Goal: Transaction & Acquisition: Purchase product/service

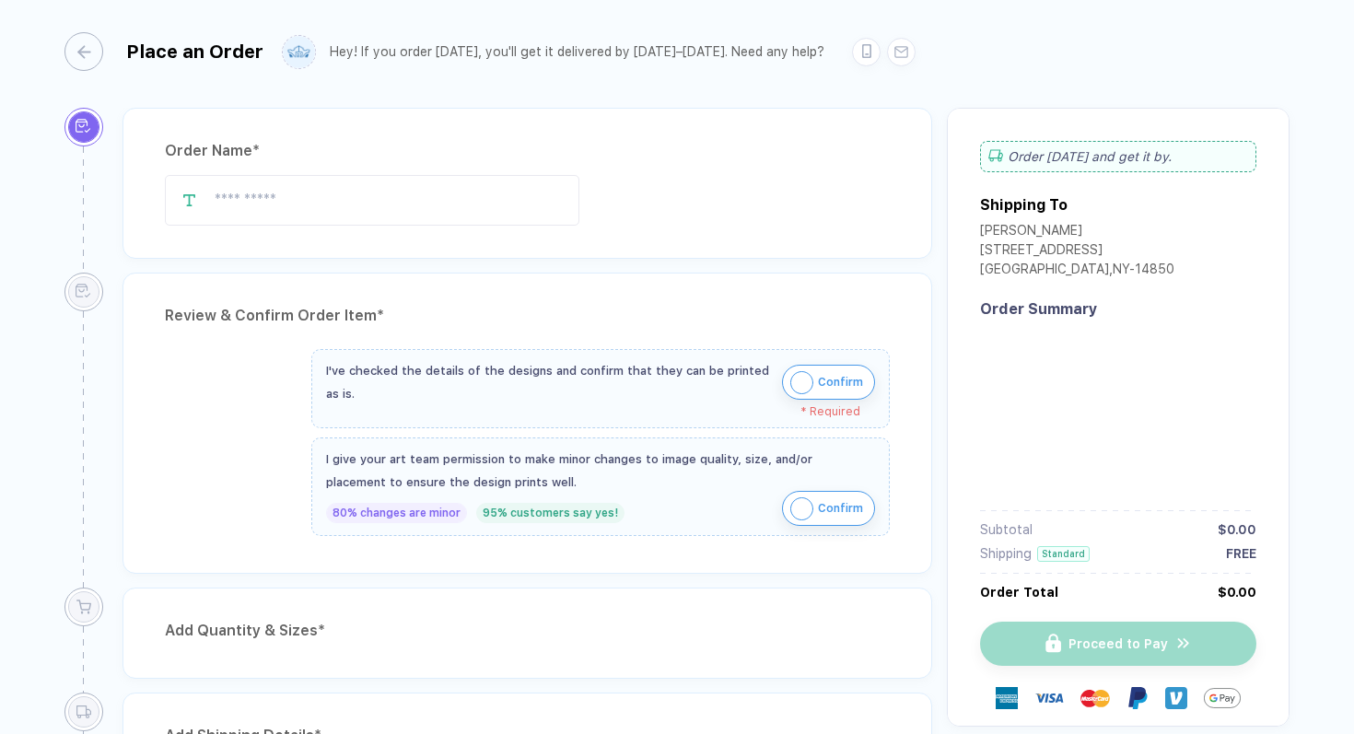
type input "**********"
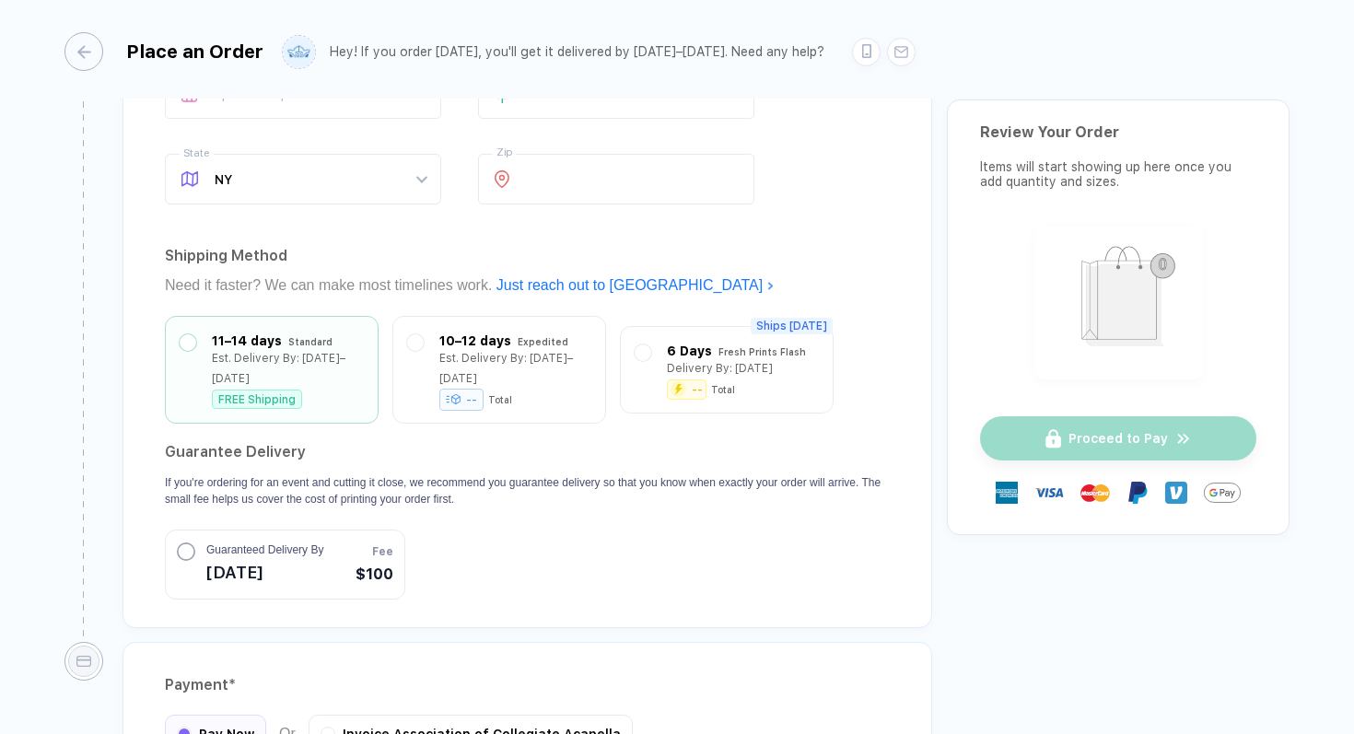
scroll to position [1649, 0]
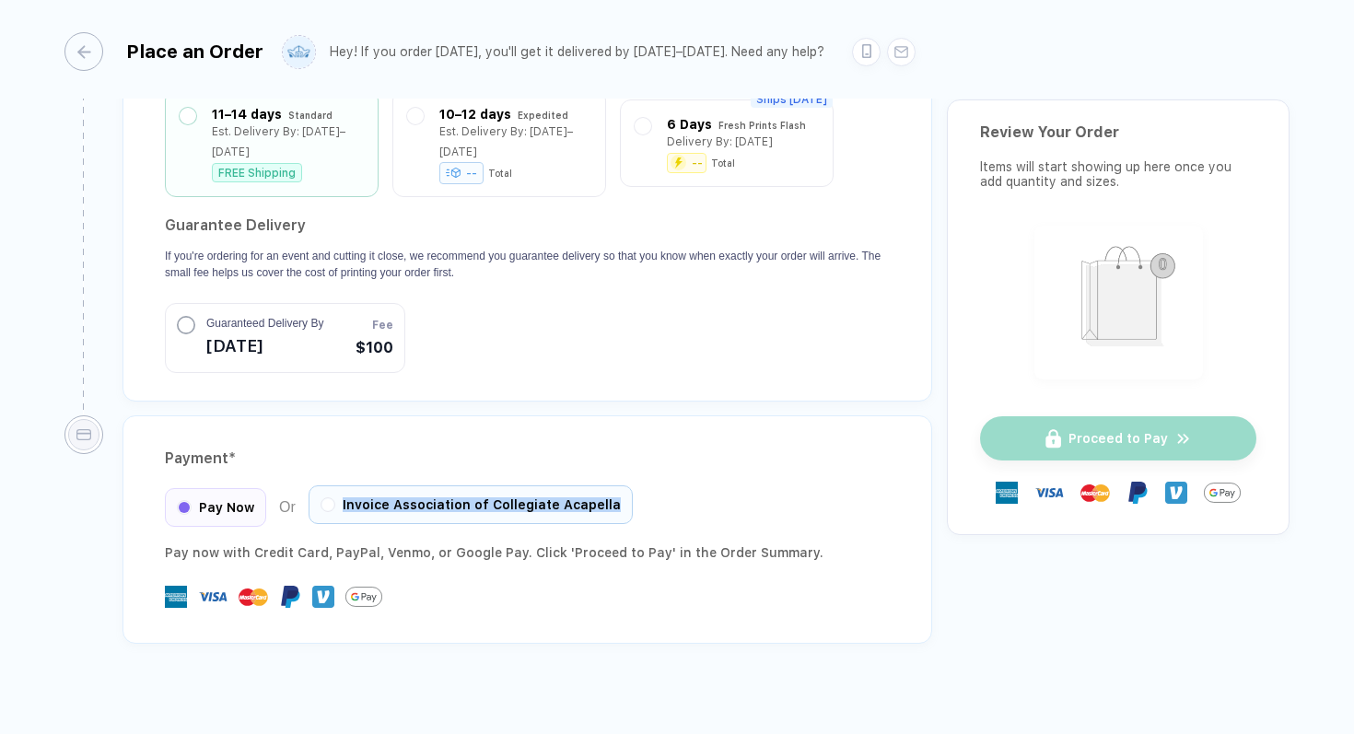
drag, startPoint x: 630, startPoint y: 481, endPoint x: 334, endPoint y: 488, distance: 295.7
click at [334, 488] on div "Pay Now Or Invoice Association of Collegiate Acapella" at bounding box center [527, 507] width 725 height 39
copy div "Invoice Association of Collegiate Acapella"
click at [291, 488] on div "Pay Now Or Invoice Association of Collegiate Acapella" at bounding box center [399, 507] width 468 height 39
click at [322, 499] on button "button" at bounding box center [327, 504] width 11 height 11
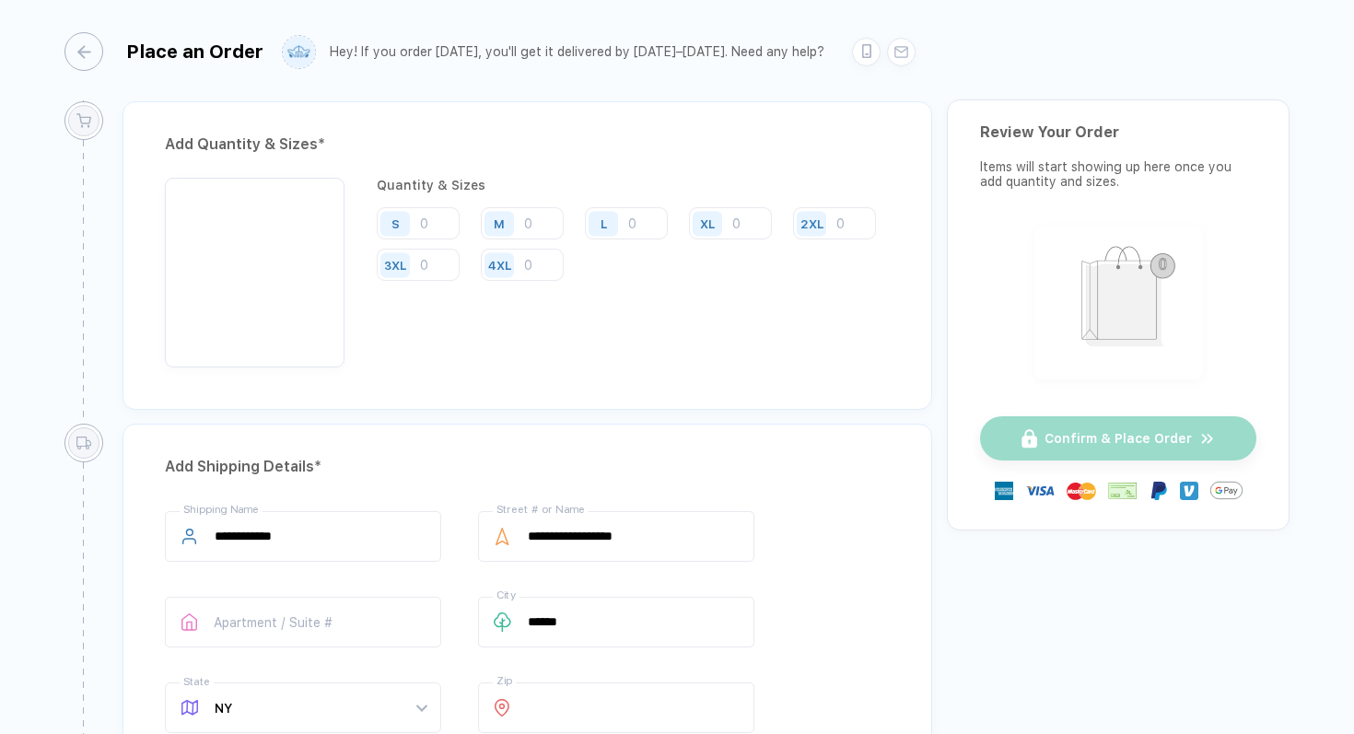
scroll to position [893, 0]
click at [416, 225] on div "S" at bounding box center [398, 224] width 42 height 32
click at [439, 229] on input "number" at bounding box center [418, 224] width 83 height 32
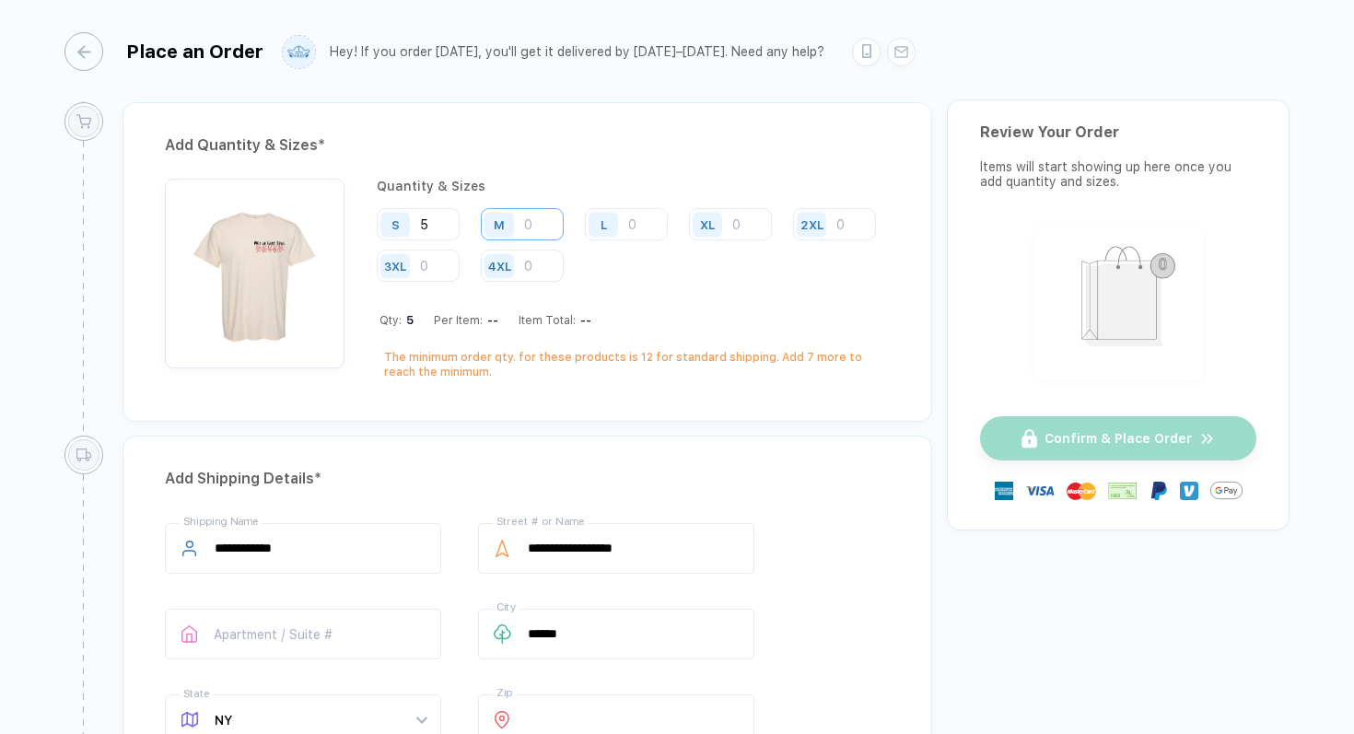
type input "5"
click at [529, 227] on input "number" at bounding box center [522, 224] width 83 height 32
type input "5"
click at [640, 231] on input "number" at bounding box center [626, 224] width 83 height 32
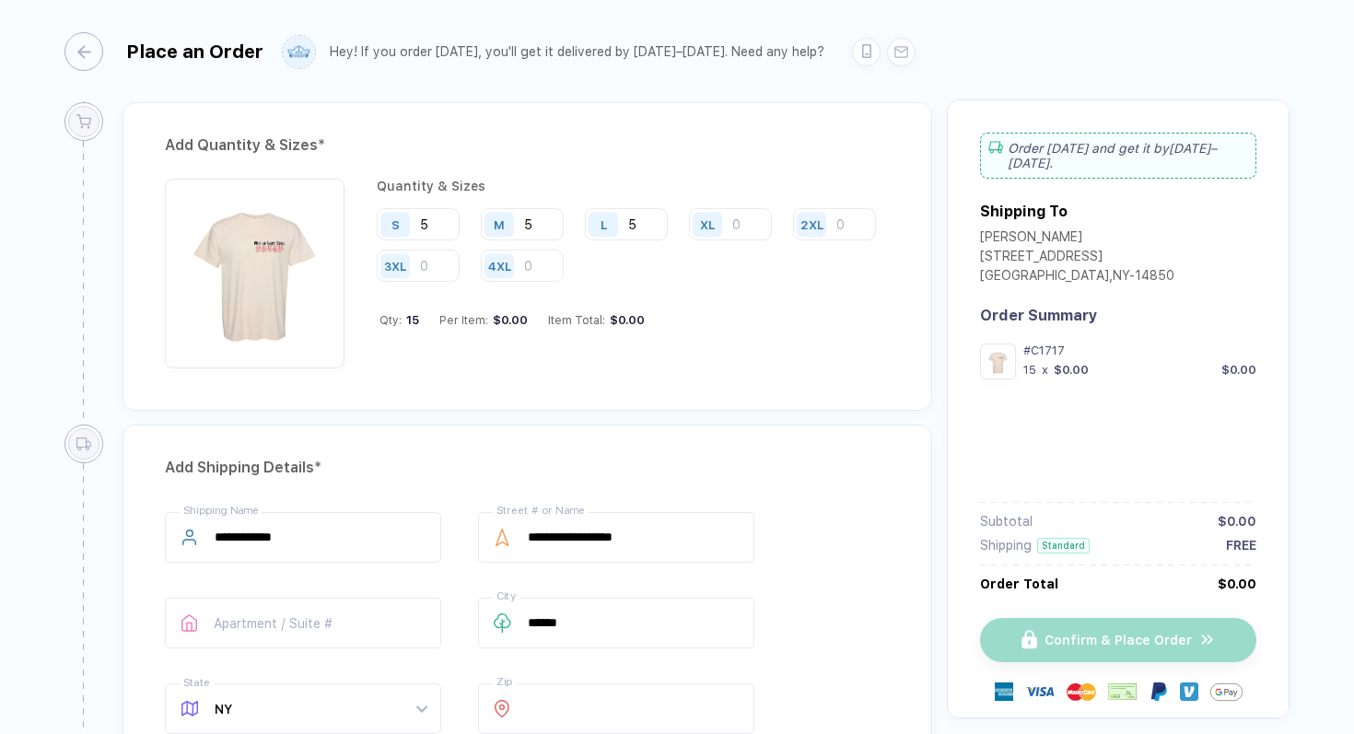
type input "5"
click at [759, 240] on div "XL" at bounding box center [737, 225] width 97 height 34
click at [754, 238] on input "number" at bounding box center [730, 224] width 83 height 32
type input "5"
click at [564, 257] on input "number" at bounding box center [522, 266] width 83 height 32
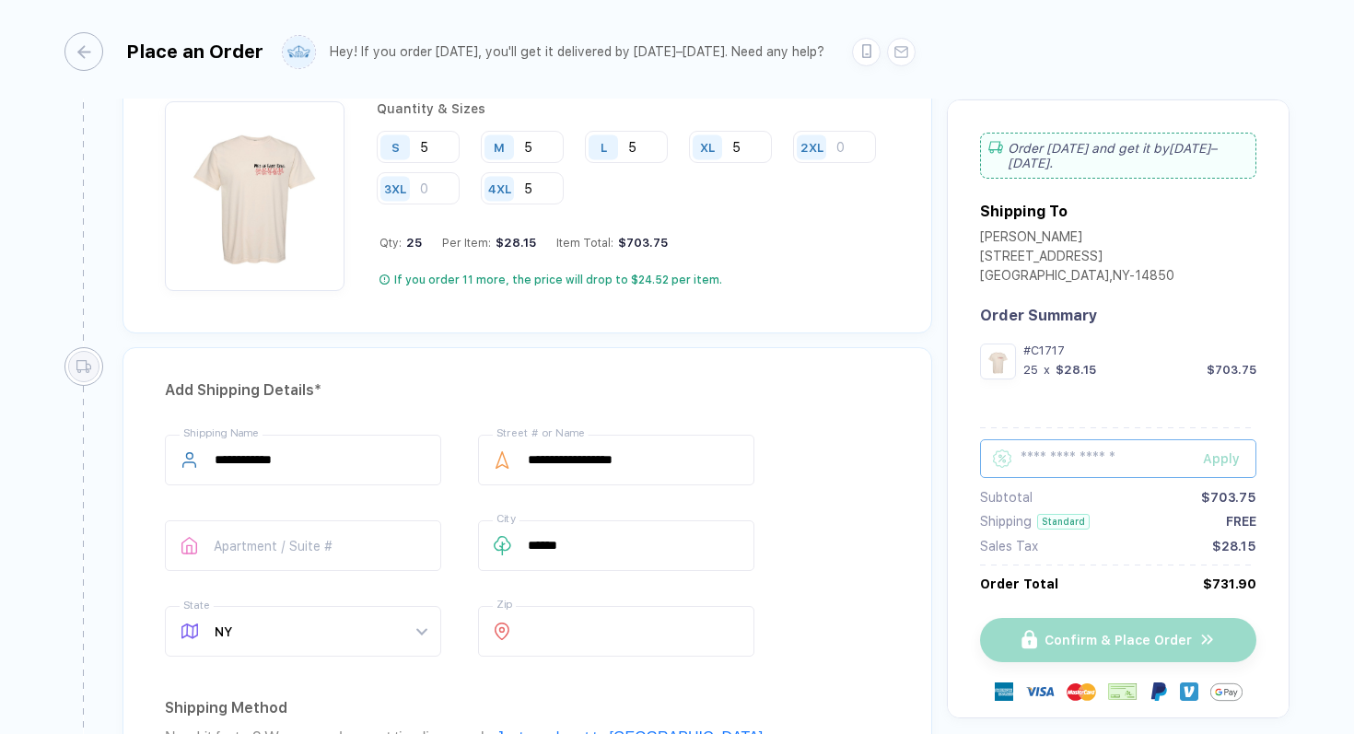
scroll to position [1002, 0]
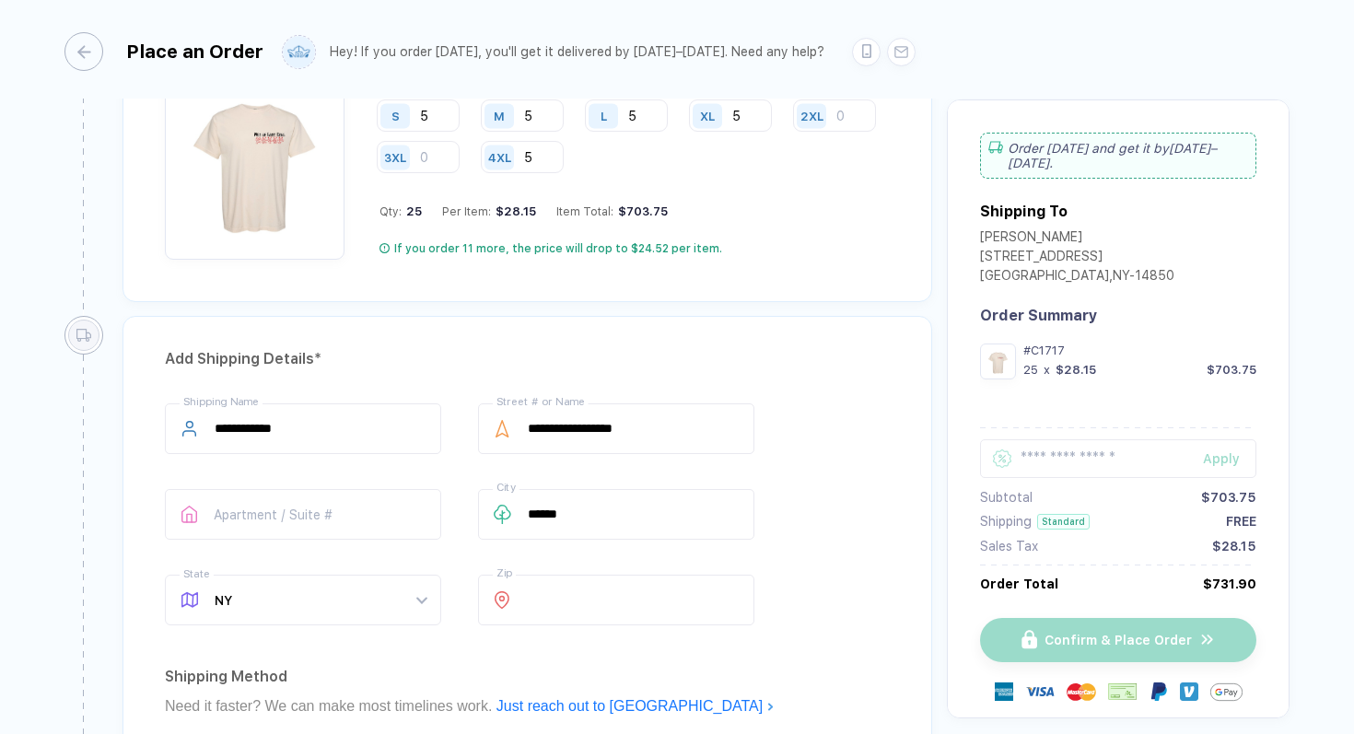
type input "5"
